Goal: Information Seeking & Learning: Check status

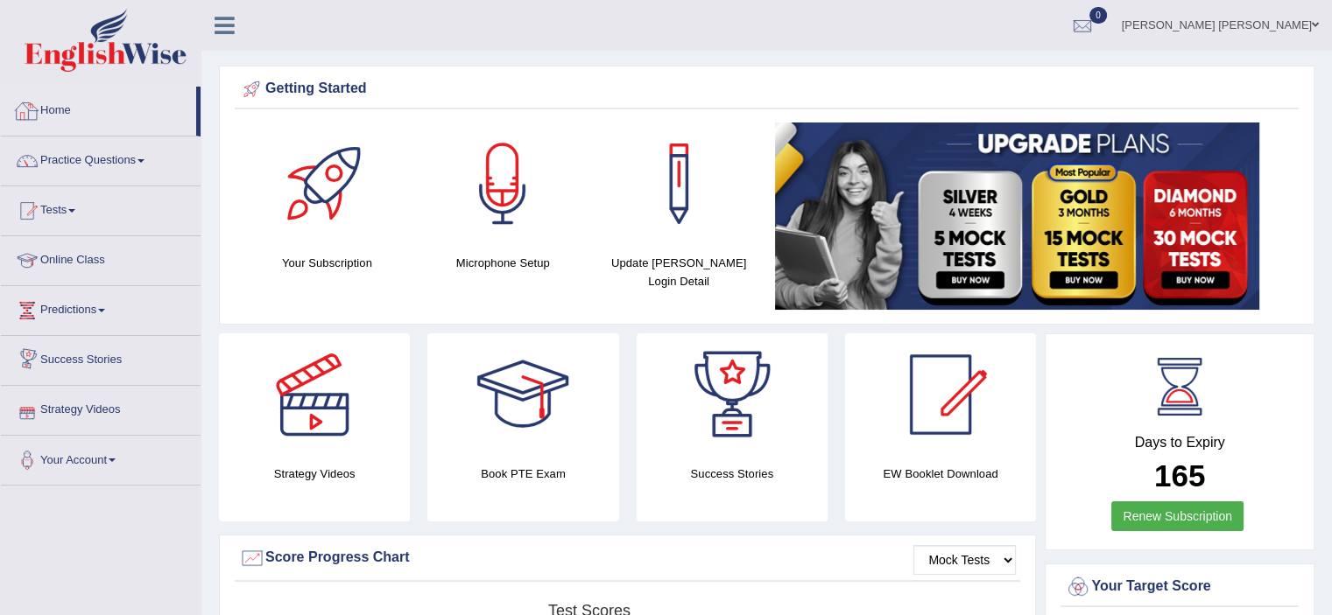
click at [69, 106] on link "Home" at bounding box center [98, 109] width 195 height 44
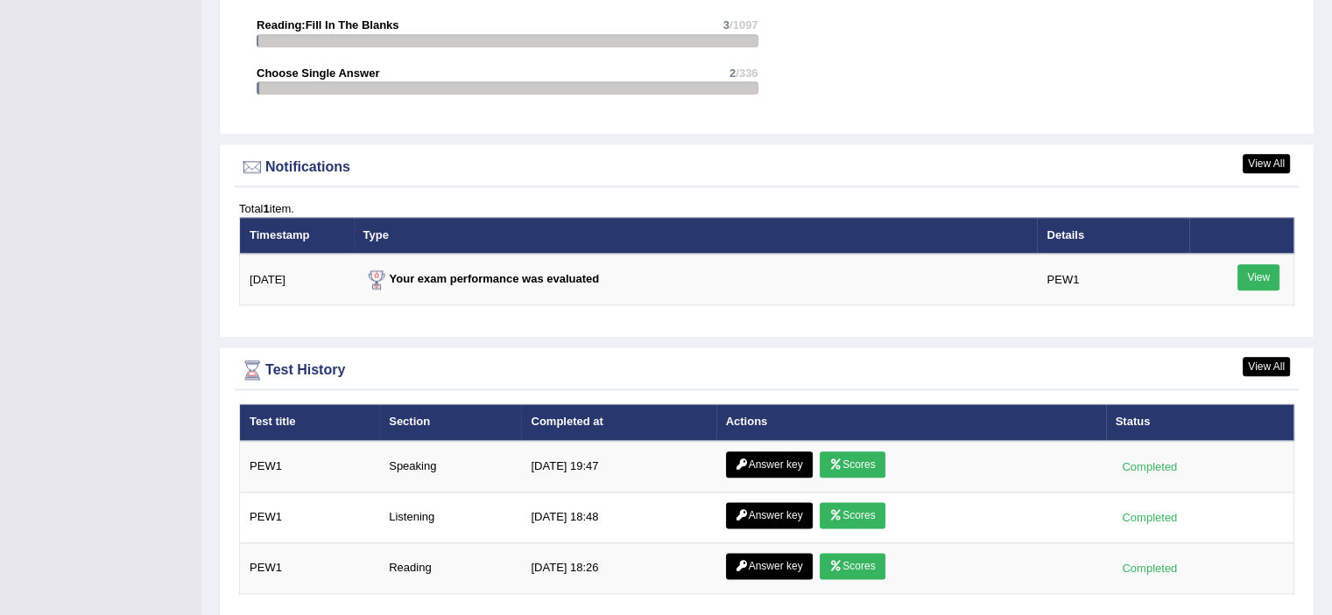
scroll to position [2055, 0]
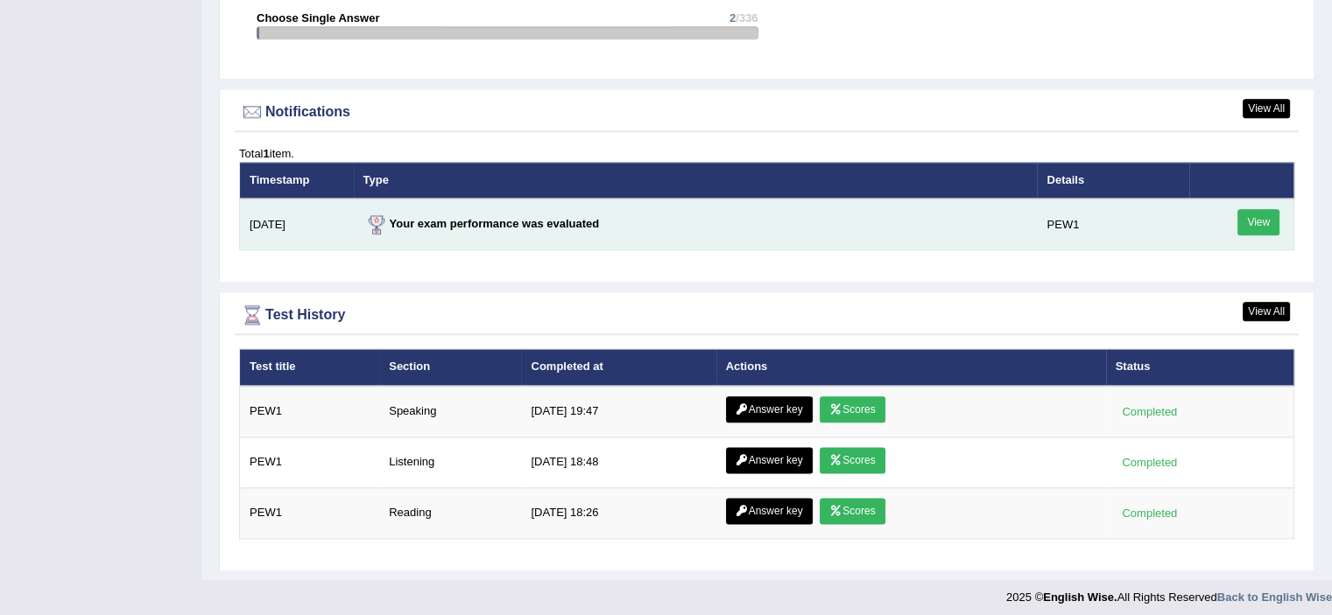
click at [1258, 213] on link "View" at bounding box center [1258, 222] width 42 height 26
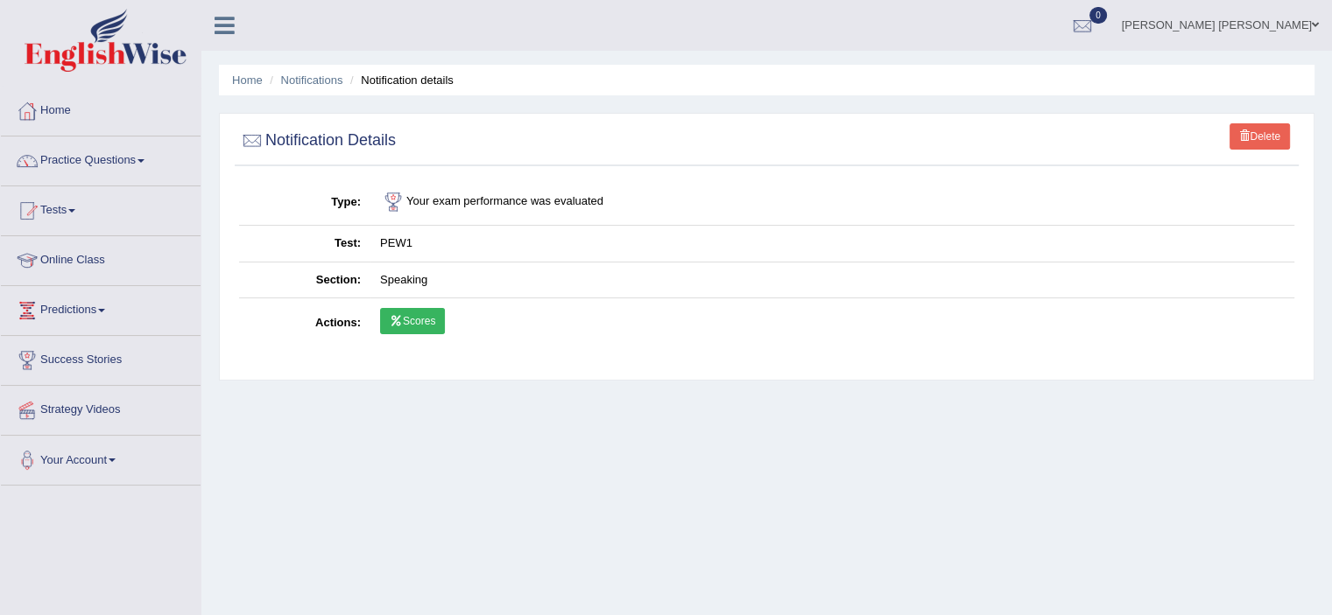
click at [430, 319] on link "Scores" at bounding box center [412, 321] width 65 height 26
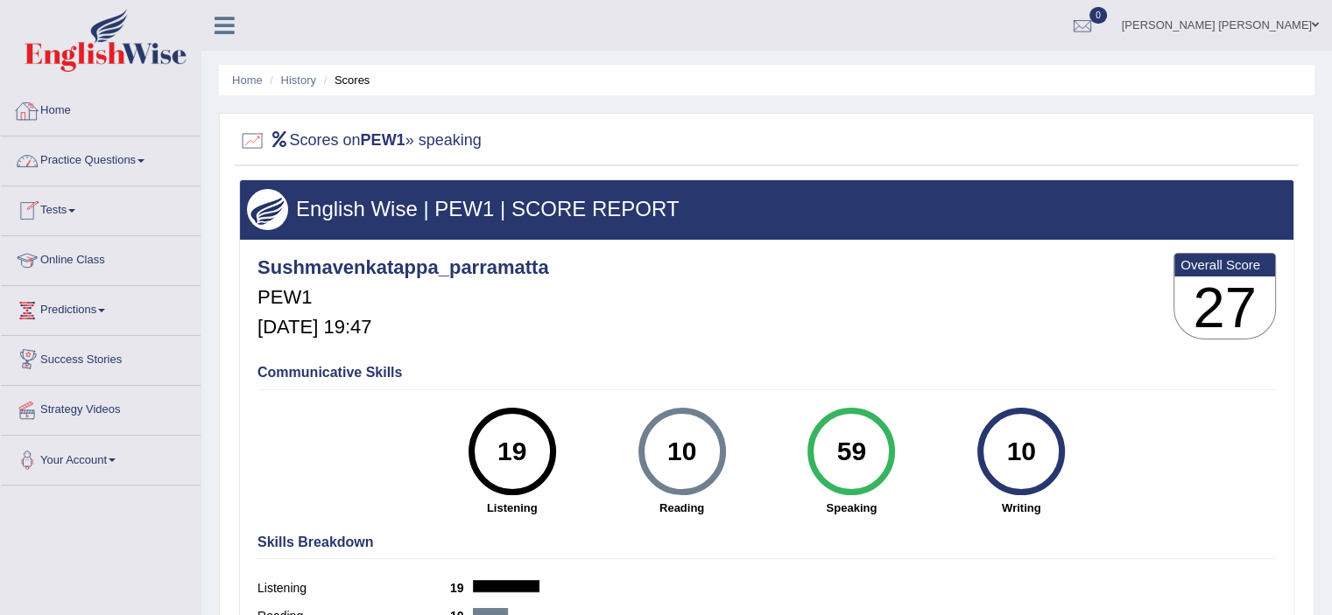
click at [74, 111] on link "Home" at bounding box center [101, 109] width 200 height 44
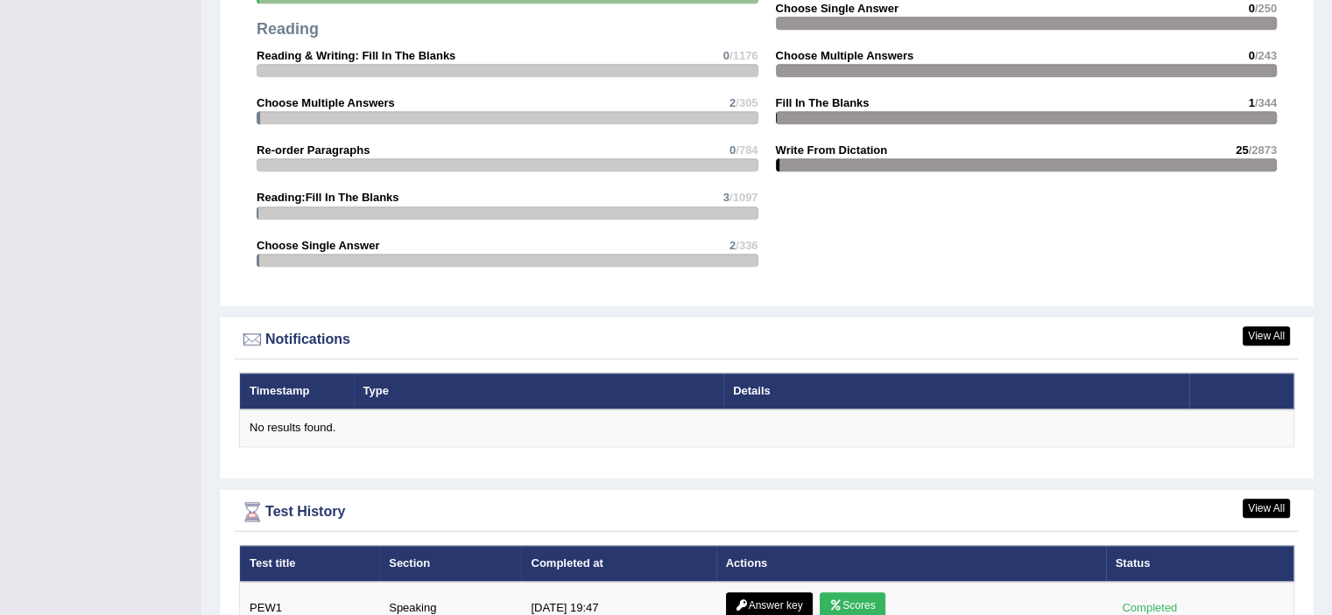
scroll to position [2024, 0]
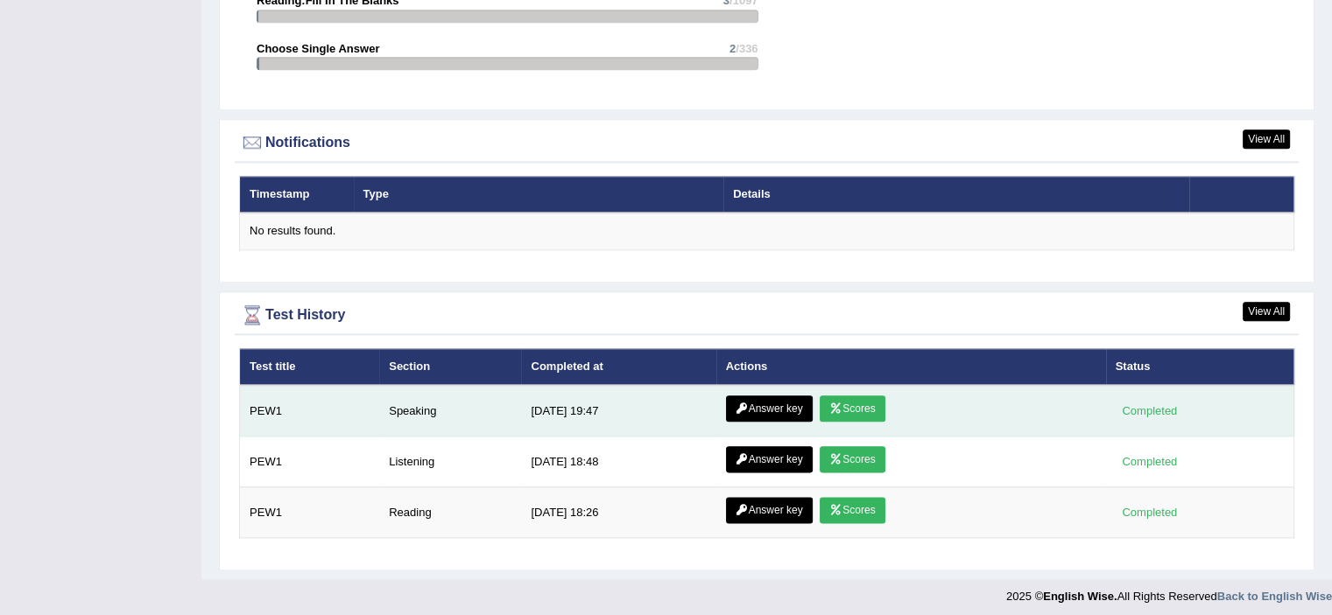
click at [779, 402] on link "Answer key" at bounding box center [769, 409] width 87 height 26
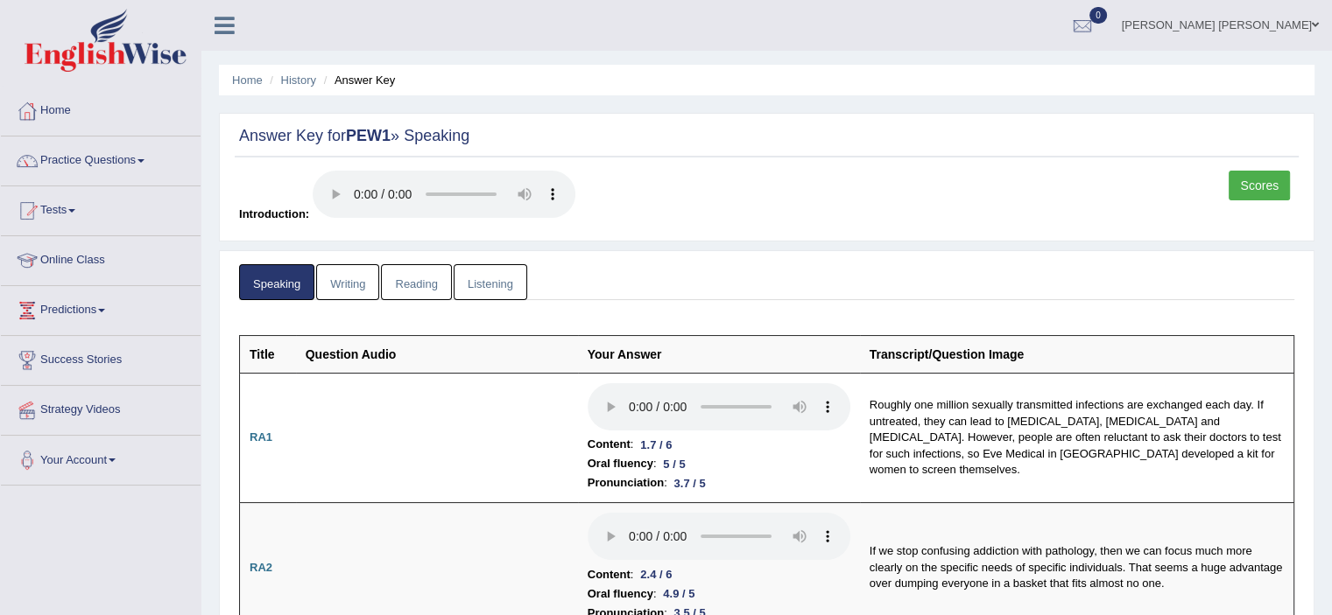
click at [769, 361] on th "Your Answer" at bounding box center [719, 354] width 282 height 38
click at [71, 122] on link "Home" at bounding box center [101, 109] width 200 height 44
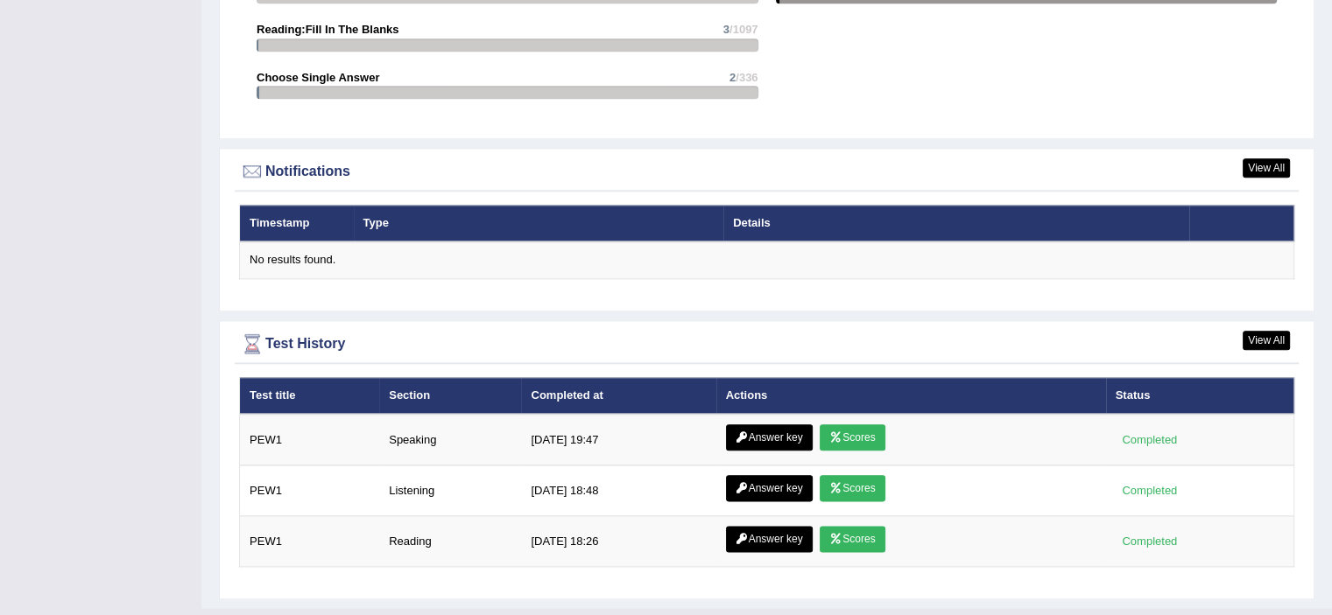
scroll to position [1996, 0]
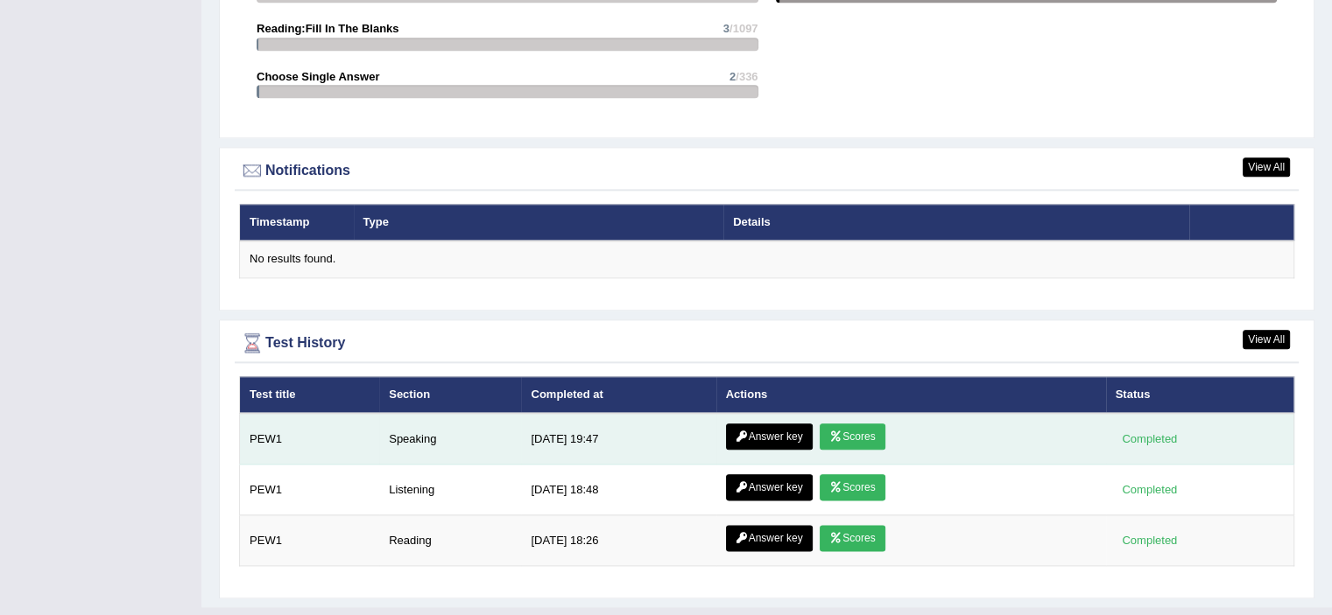
click at [869, 431] on link "Scores" at bounding box center [851, 437] width 65 height 26
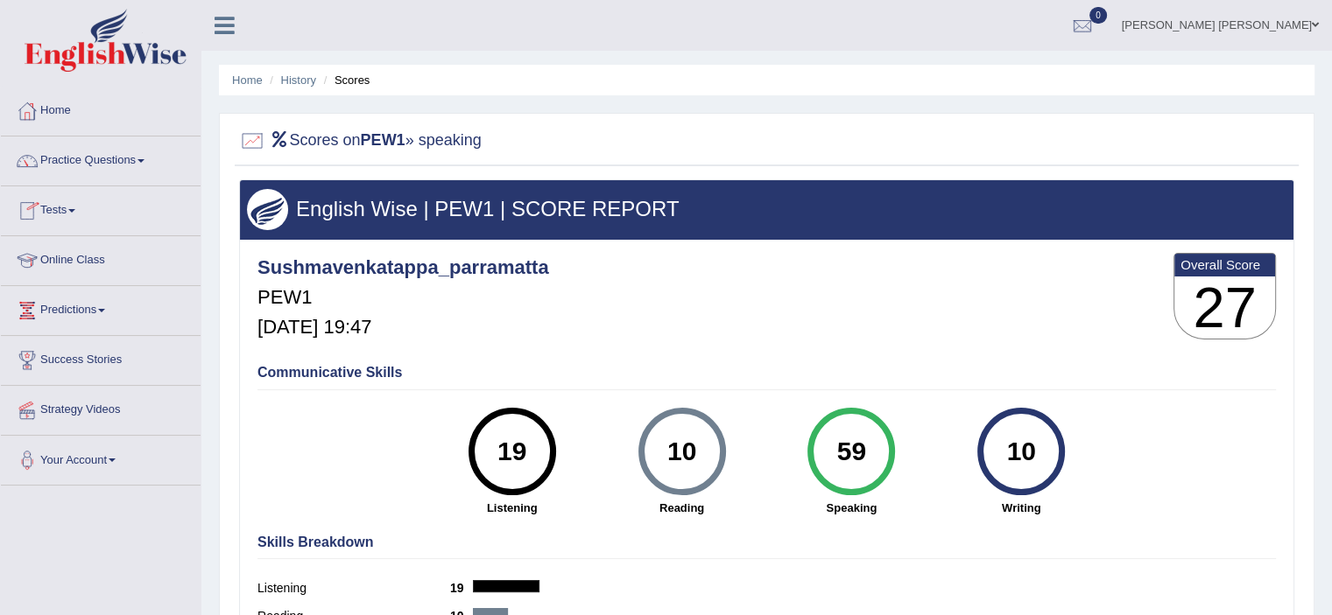
click at [80, 214] on link "Tests" at bounding box center [101, 208] width 200 height 44
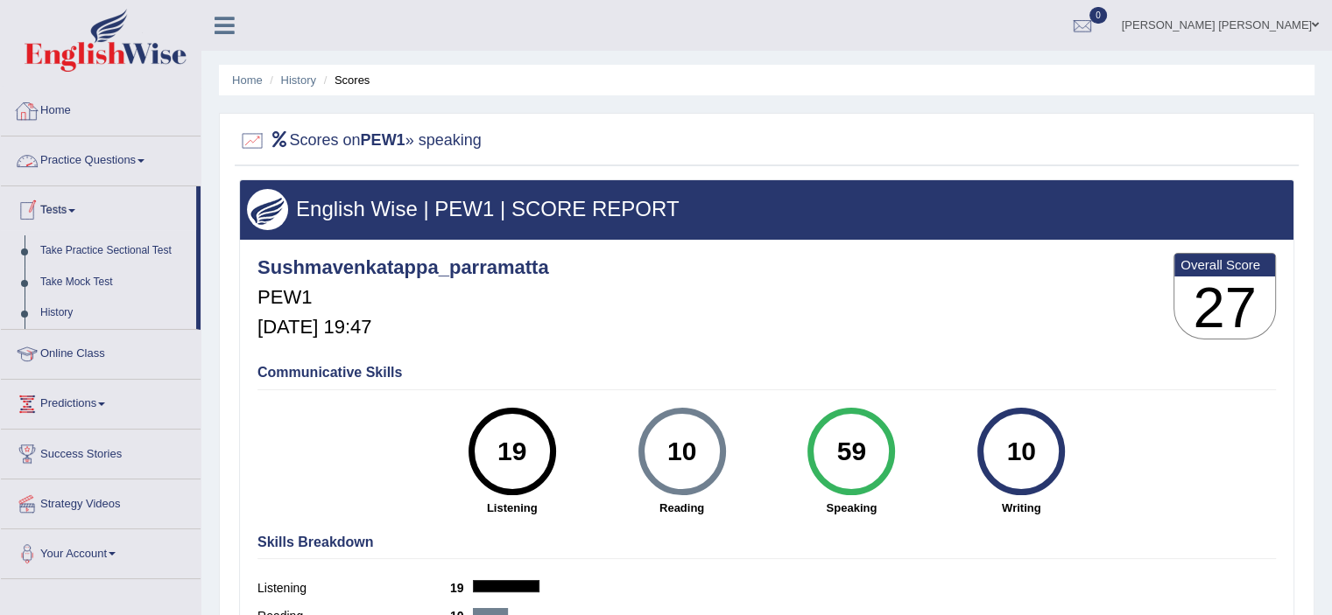
click at [67, 106] on link "Home" at bounding box center [101, 109] width 200 height 44
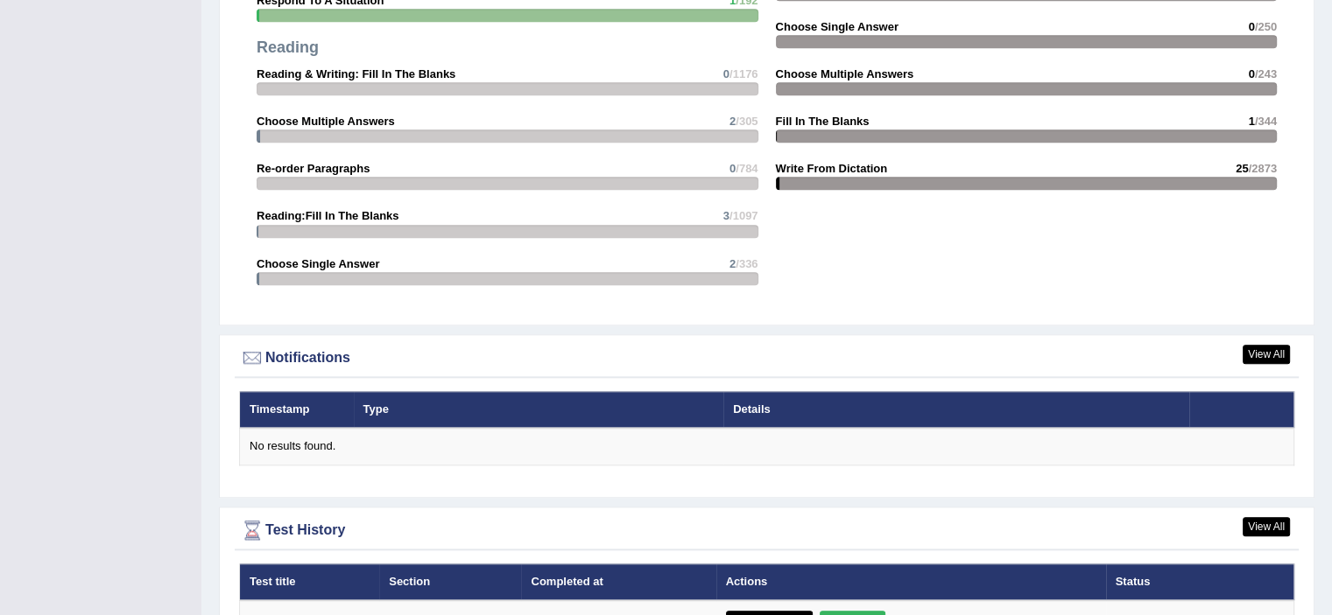
scroll to position [2024, 0]
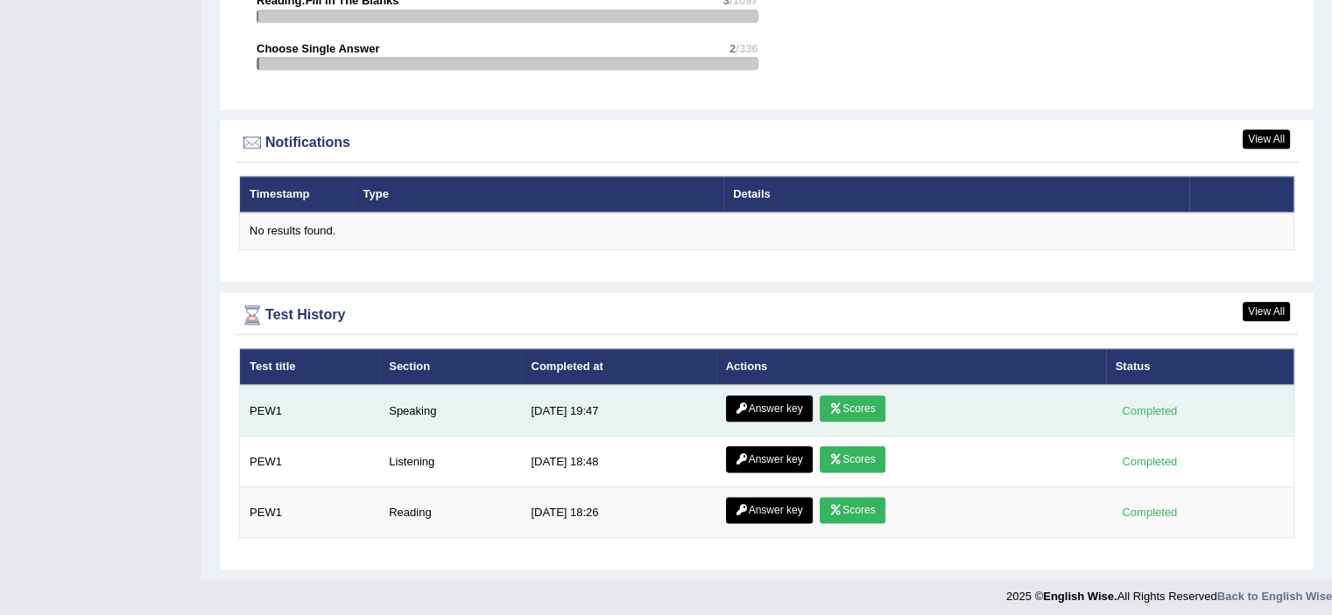
click at [775, 405] on link "Answer key" at bounding box center [769, 409] width 87 height 26
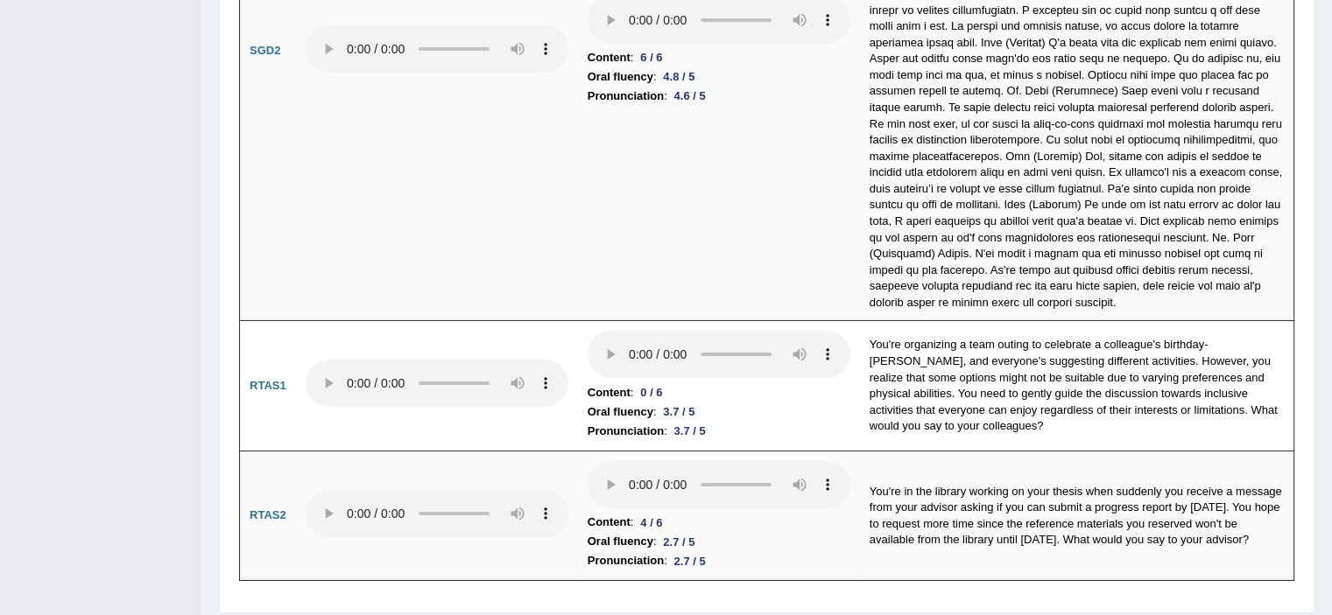
scroll to position [5836, 0]
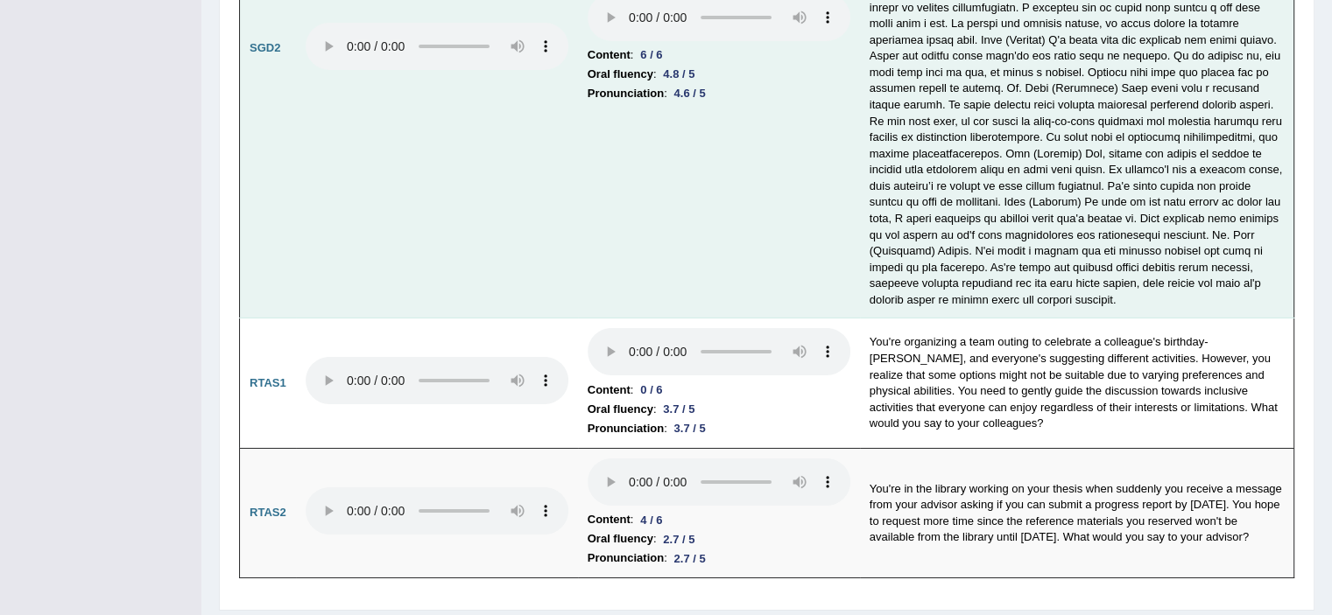
click at [911, 264] on td at bounding box center [1077, 48] width 434 height 540
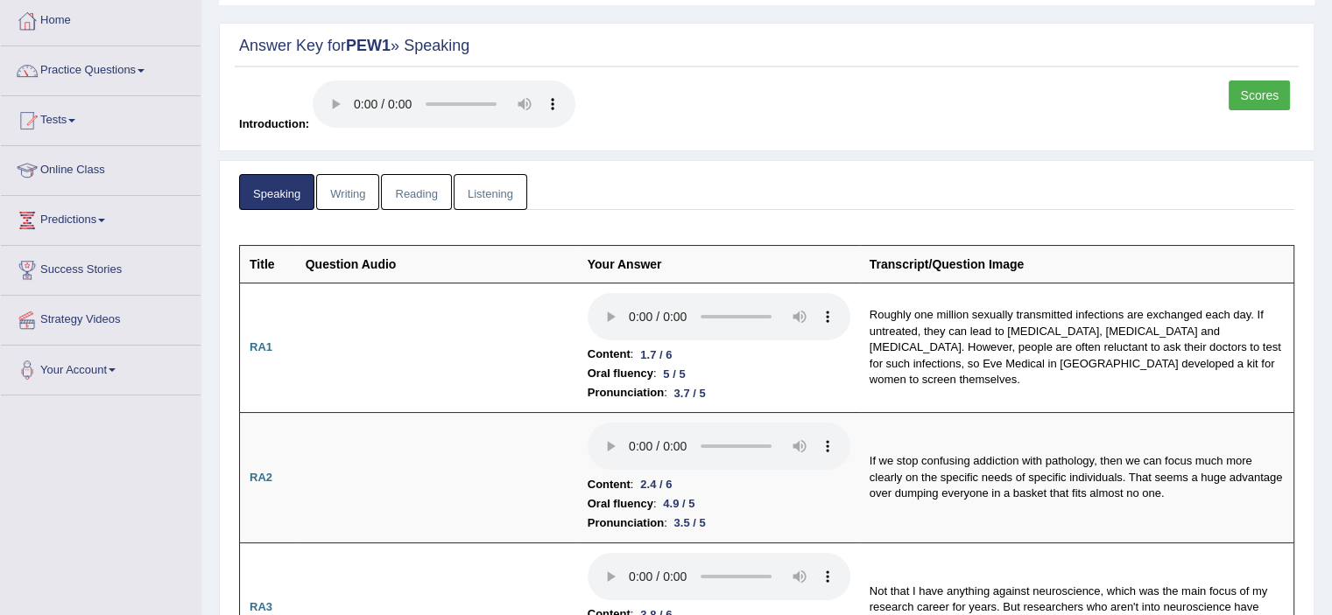
scroll to position [74, 0]
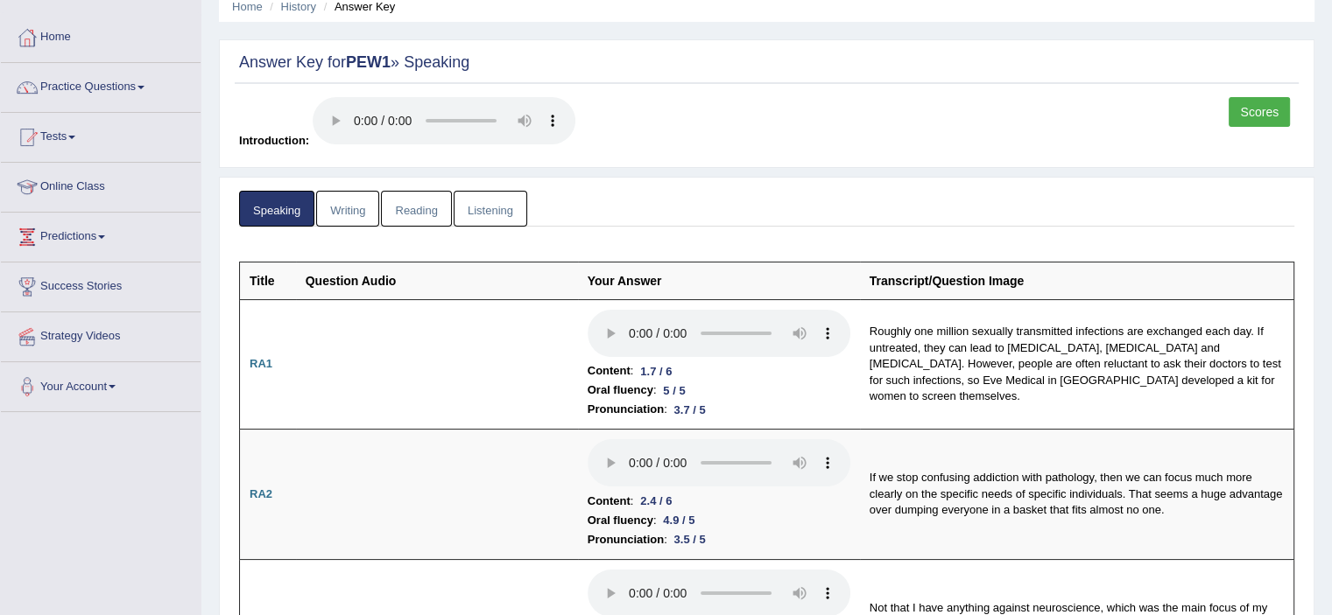
click at [1264, 116] on link "Scores" at bounding box center [1258, 112] width 61 height 30
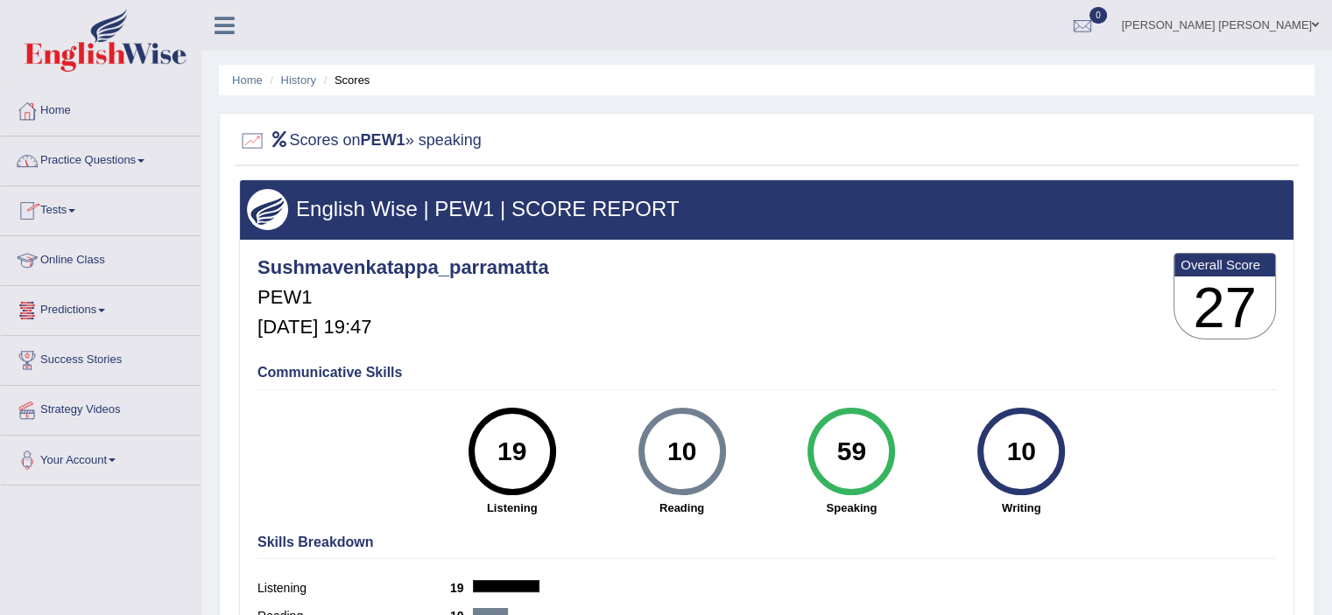
click at [77, 206] on link "Tests" at bounding box center [101, 208] width 200 height 44
